Goal: Information Seeking & Learning: Find specific fact

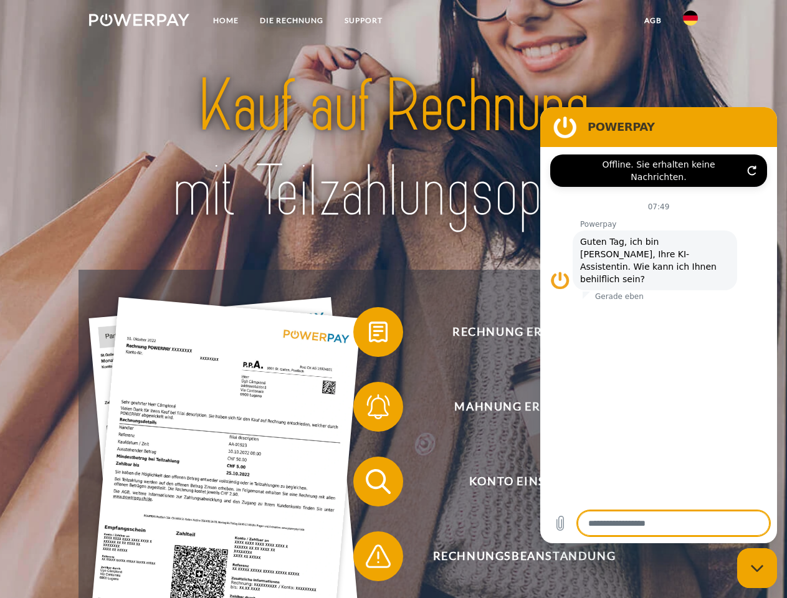
click at [139, 22] on img at bounding box center [139, 20] width 100 height 12
click at [691, 22] on img at bounding box center [690, 18] width 15 height 15
click at [653, 21] on link "agb" at bounding box center [653, 20] width 39 height 22
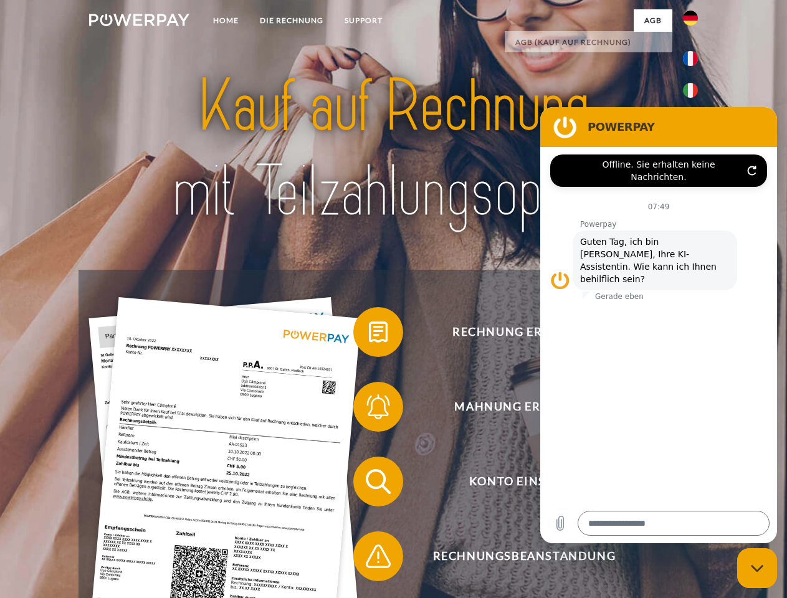
click at [369, 335] on span at bounding box center [359, 332] width 62 height 62
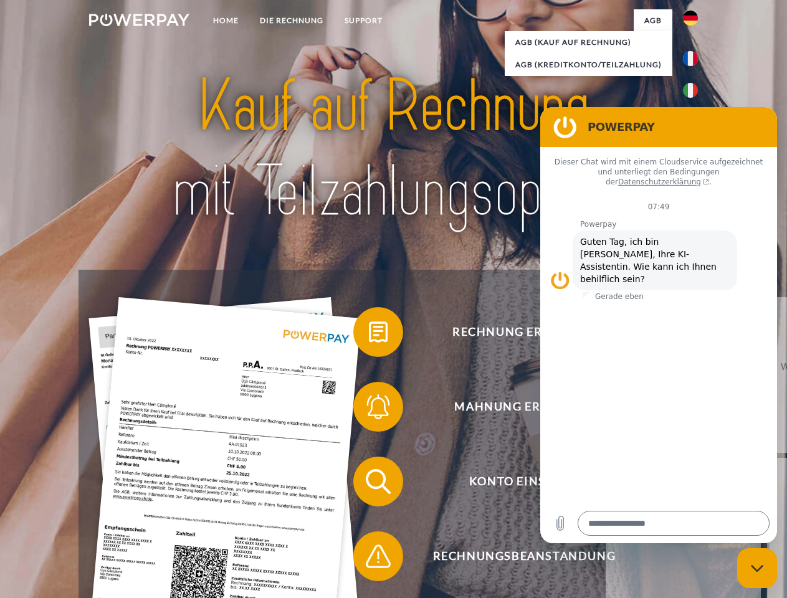
click at [369, 410] on div "Rechnung erhalten? Mahnung erhalten? Konto einsehen" at bounding box center [394, 519] width 630 height 499
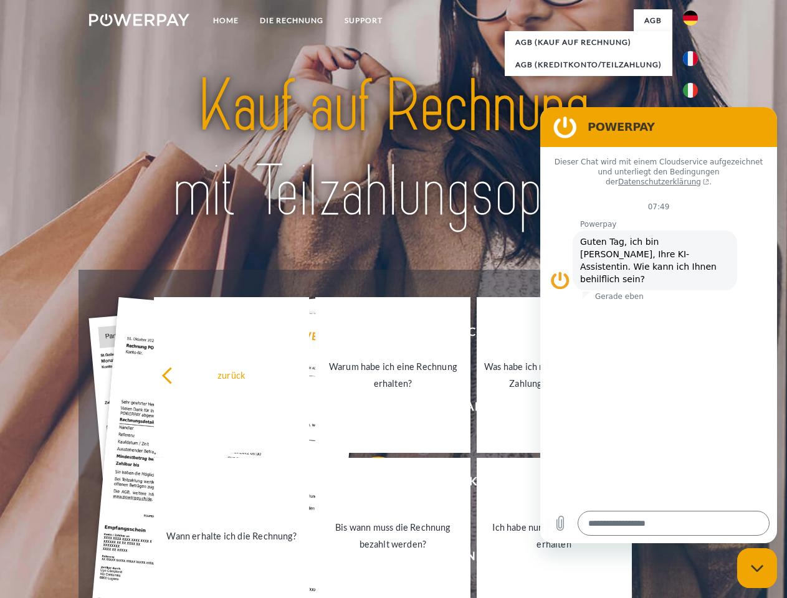
click at [369, 484] on link "Bis wann muss die Rechnung bezahlt werden?" at bounding box center [392, 536] width 155 height 156
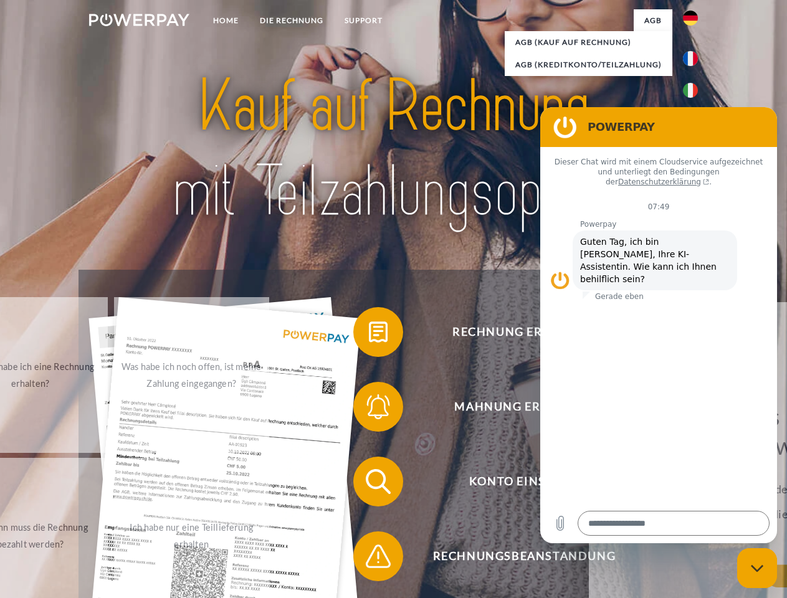
click at [369, 559] on span at bounding box center [359, 556] width 62 height 62
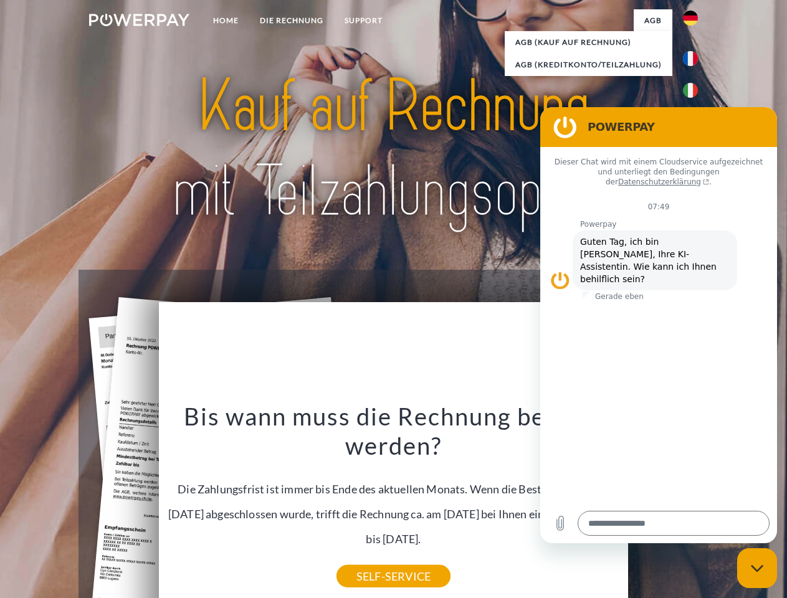
click at [757, 568] on icon "Messaging-Fenster schließen" at bounding box center [757, 569] width 13 height 8
type textarea "*"
